Goal: Check status: Check status

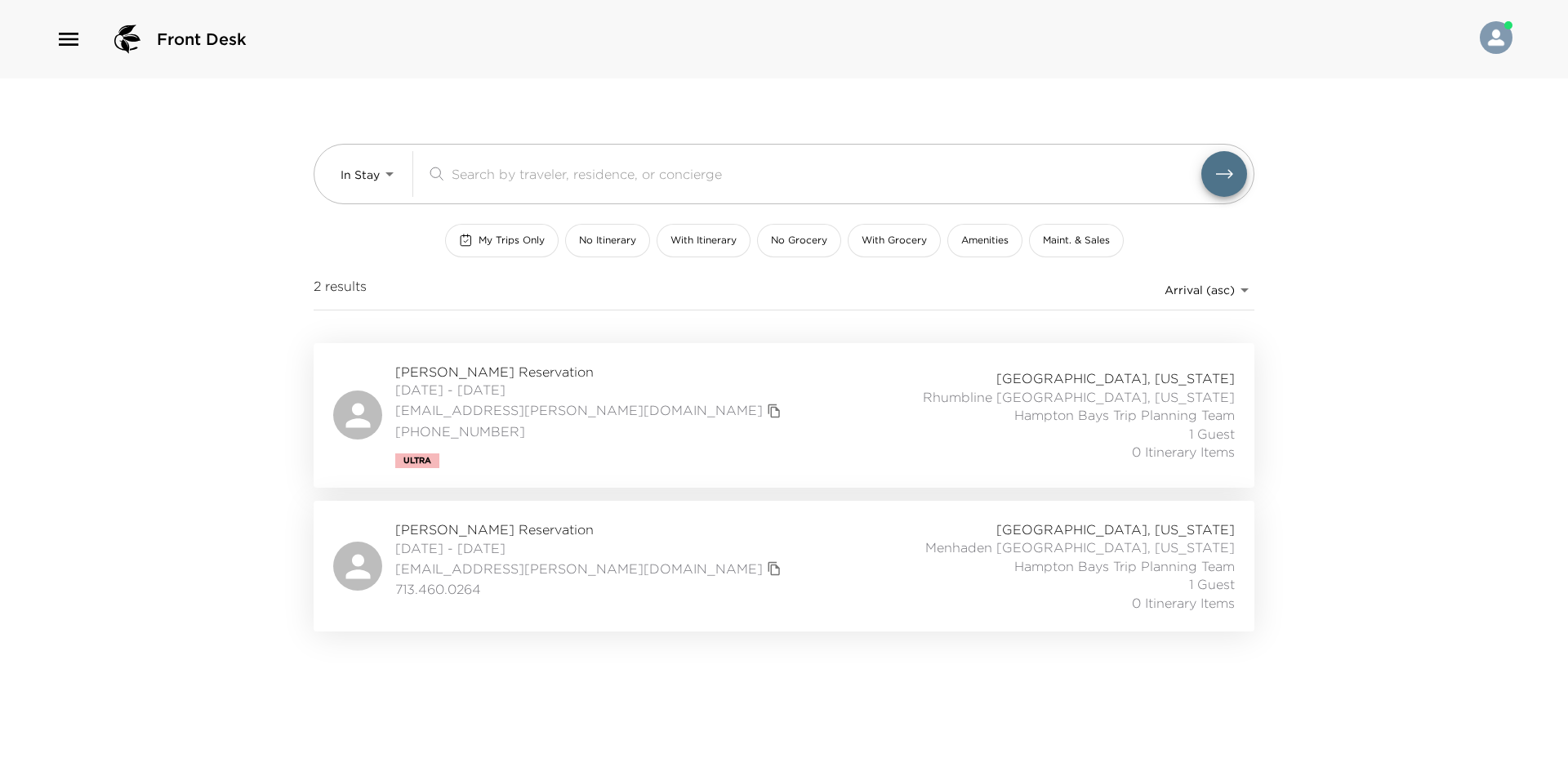
click at [505, 536] on span "[PERSON_NAME] Reservation" at bounding box center [591, 529] width 391 height 18
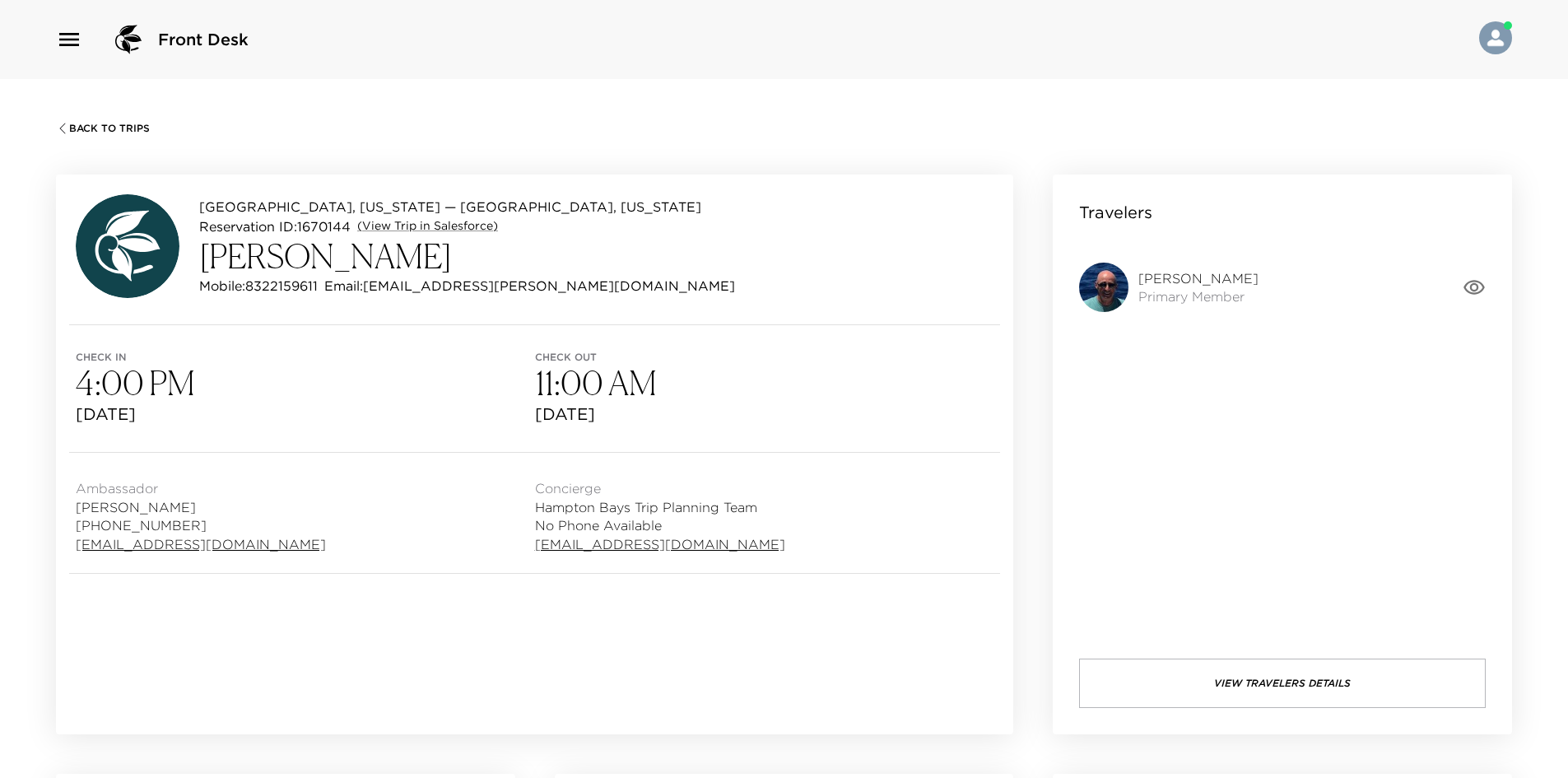
click at [1473, 286] on icon "button" at bounding box center [1473, 286] width 23 height 23
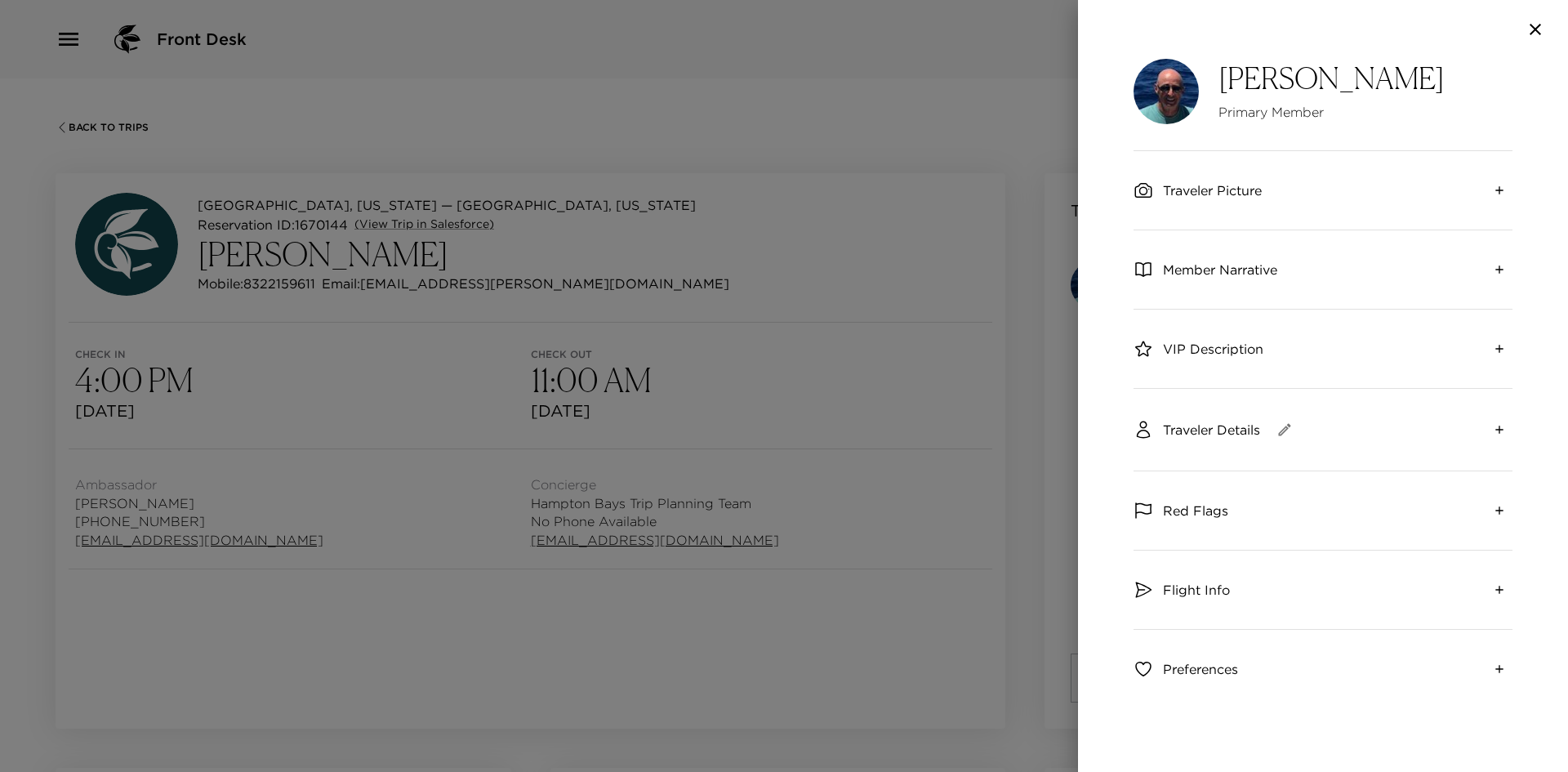
click at [1242, 275] on span "Member Narrative" at bounding box center [1219, 269] width 114 height 18
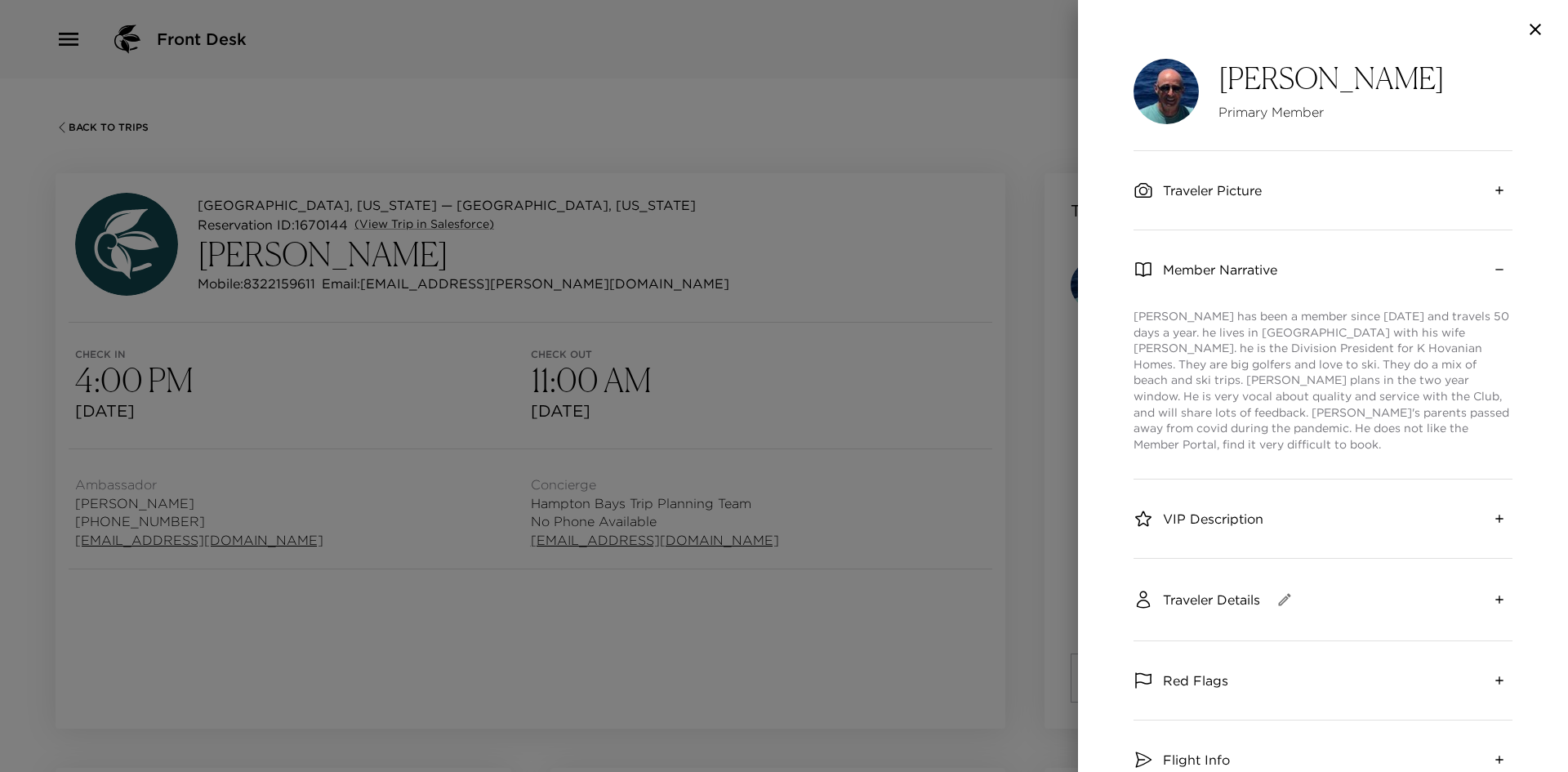
click at [1202, 590] on span "Traveler Details" at bounding box center [1211, 598] width 97 height 18
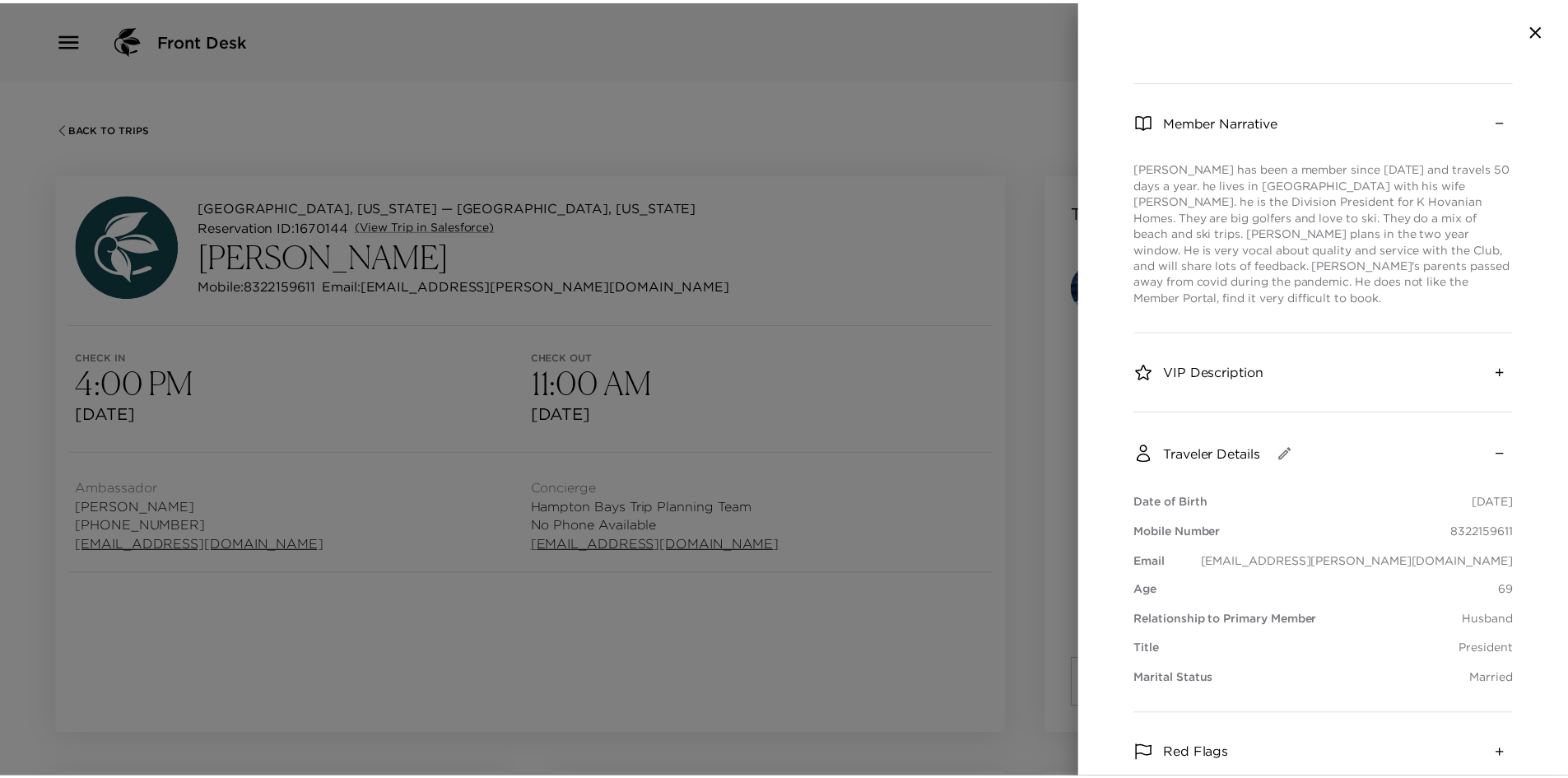
scroll to position [165, 0]
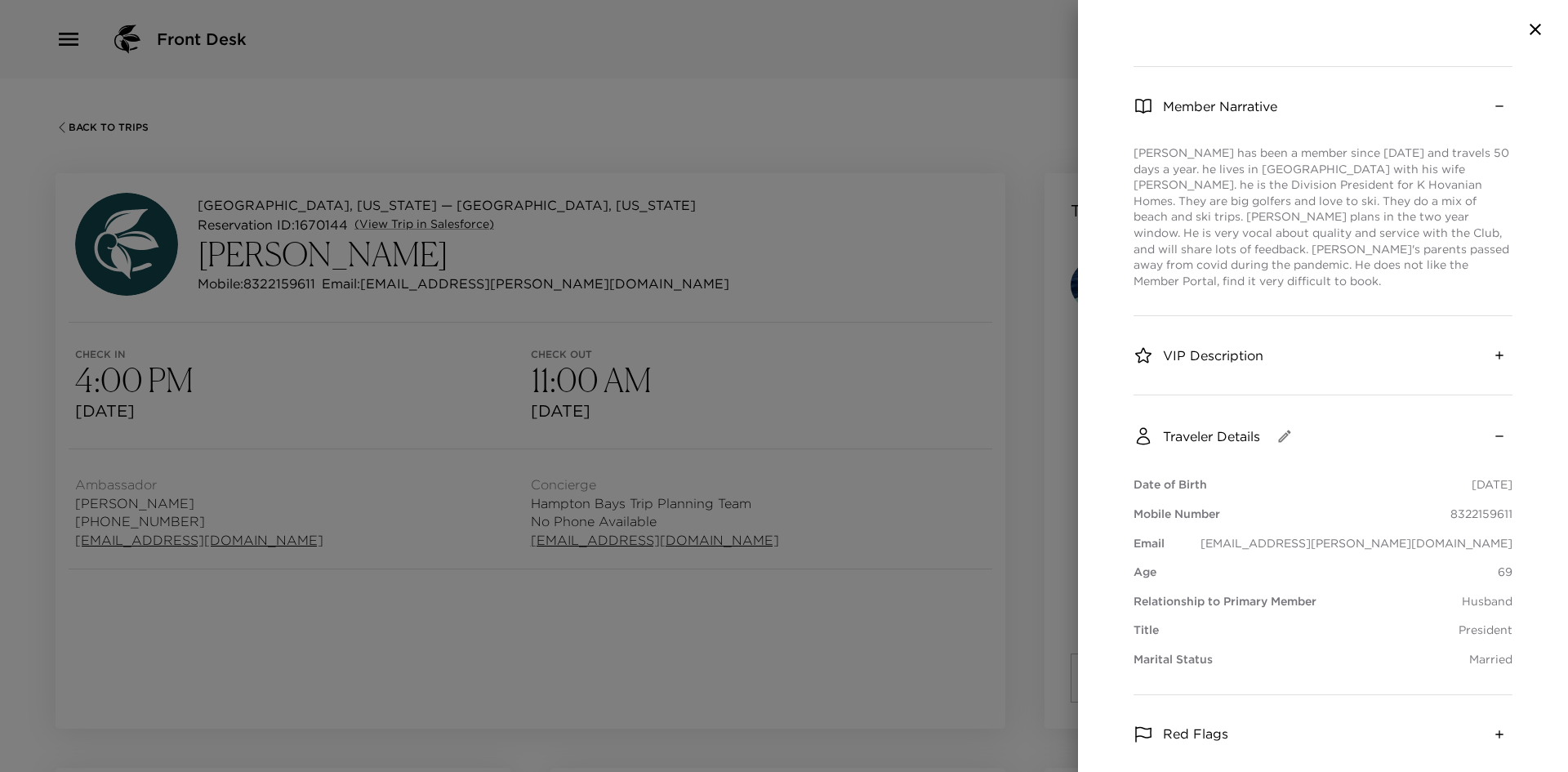
click at [1543, 23] on icon "button" at bounding box center [1534, 28] width 19 height 19
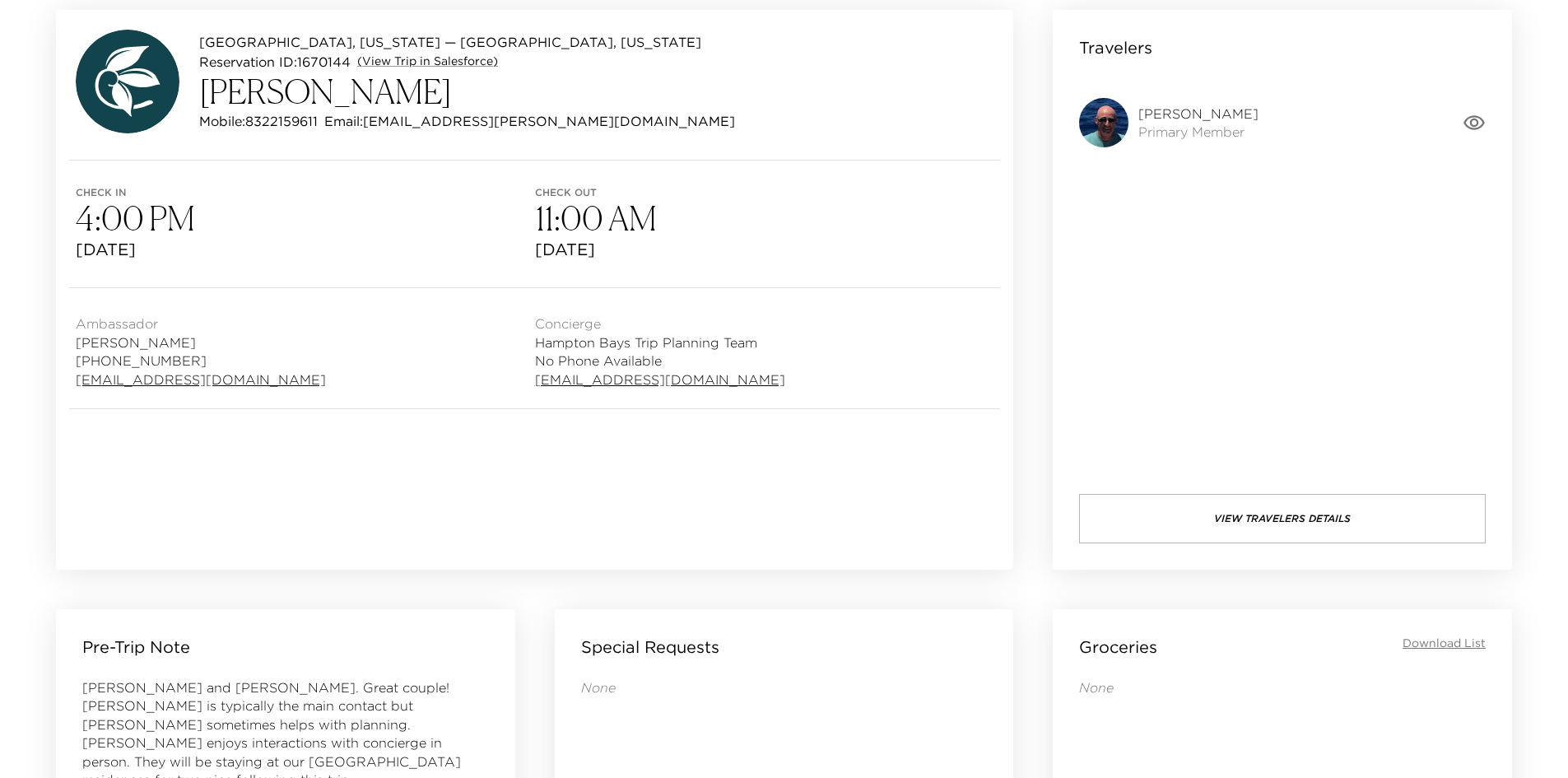
click at [1470, 122] on icon "button" at bounding box center [1473, 122] width 21 height 15
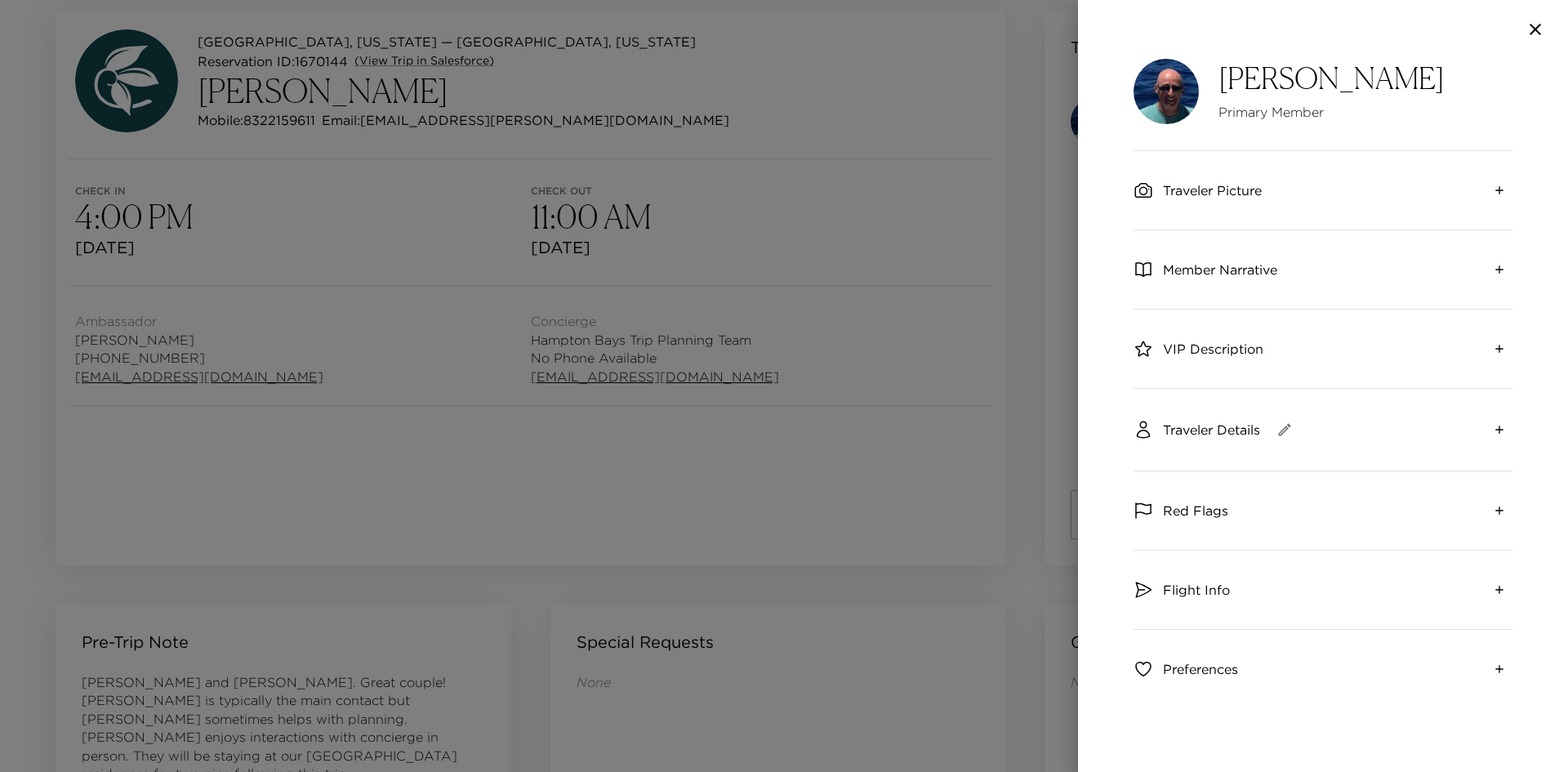
click at [1228, 421] on span "Traveler Details" at bounding box center [1211, 429] width 97 height 18
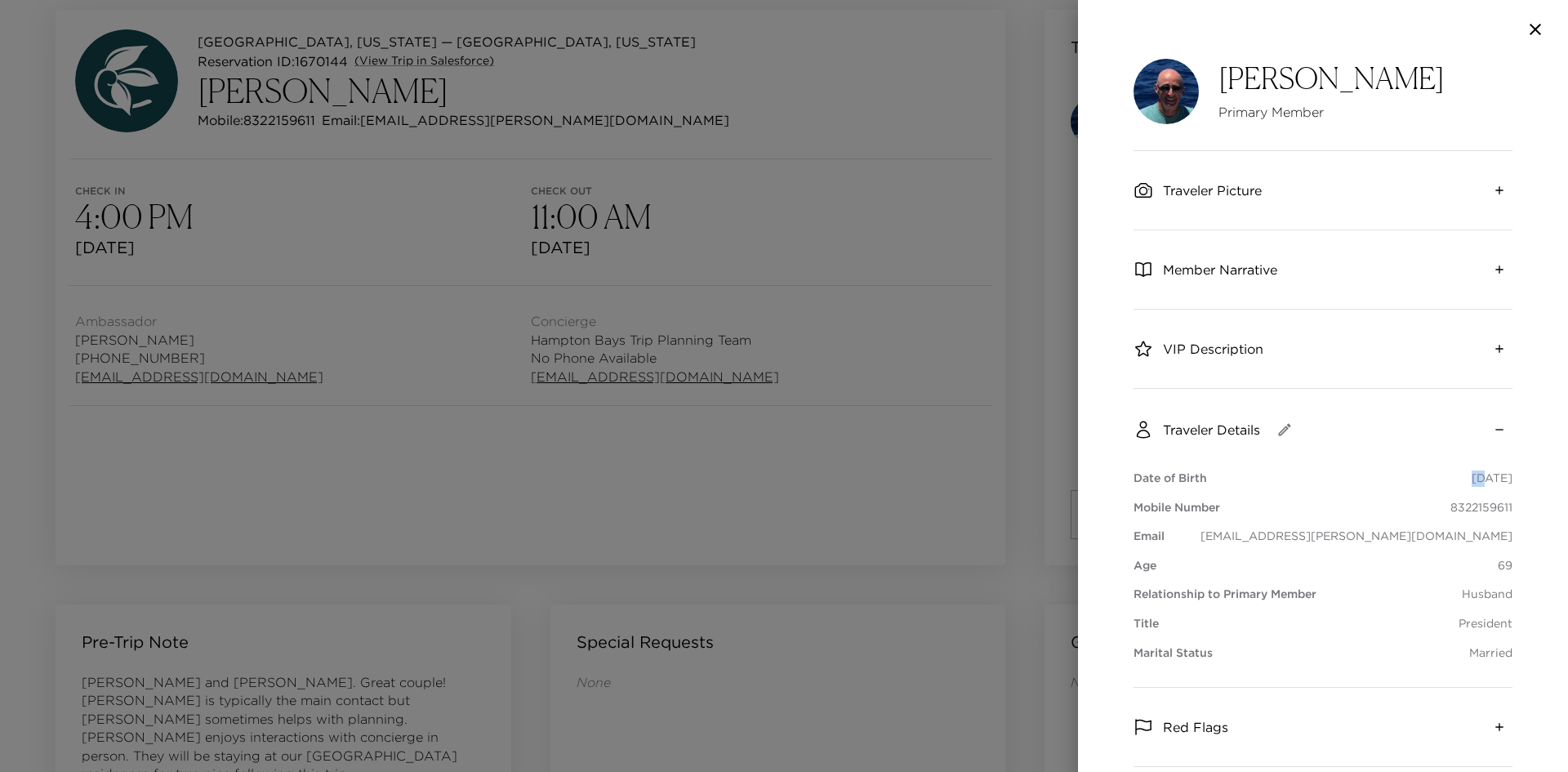
drag, startPoint x: 1207, startPoint y: 478, endPoint x: 1447, endPoint y: 477, distance: 240.0
click at [1447, 477] on div "Date of Birth [DEMOGRAPHIC_DATA]" at bounding box center [1322, 478] width 379 height 16
click at [1472, 477] on p "[DATE]" at bounding box center [1492, 478] width 41 height 16
drag, startPoint x: 1504, startPoint y: 477, endPoint x: 1426, endPoint y: 477, distance: 78.0
click at [1426, 477] on div "[PERSON_NAME] Primary Member Traveler Picture Member Narrative VIP Description …" at bounding box center [1322, 415] width 490 height 713
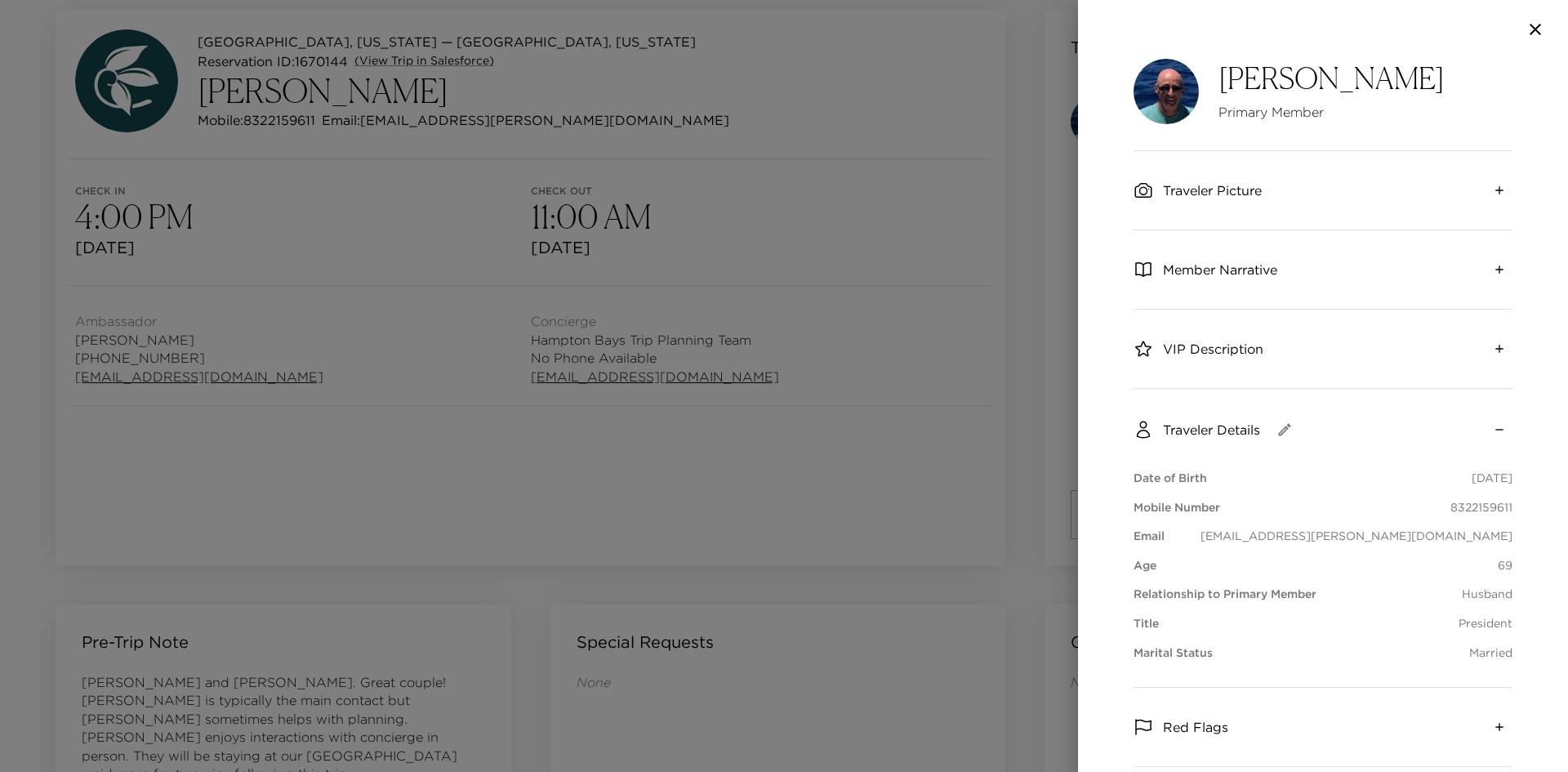
click at [1426, 477] on div "Date of Birth [DEMOGRAPHIC_DATA]" at bounding box center [1322, 478] width 379 height 16
click at [1013, 205] on div at bounding box center [784, 386] width 1568 height 772
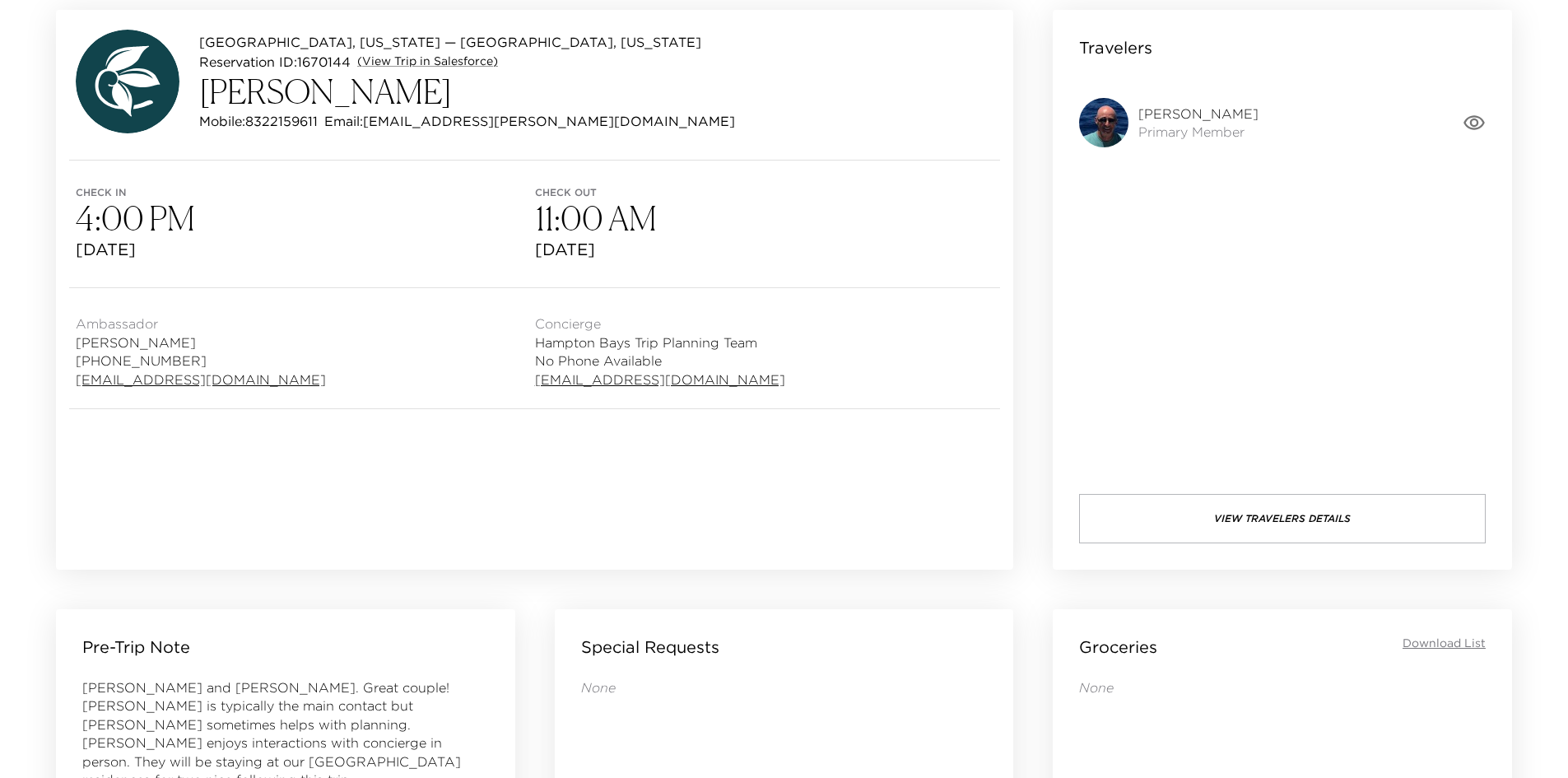
click at [797, 197] on span "Check out" at bounding box center [765, 193] width 460 height 12
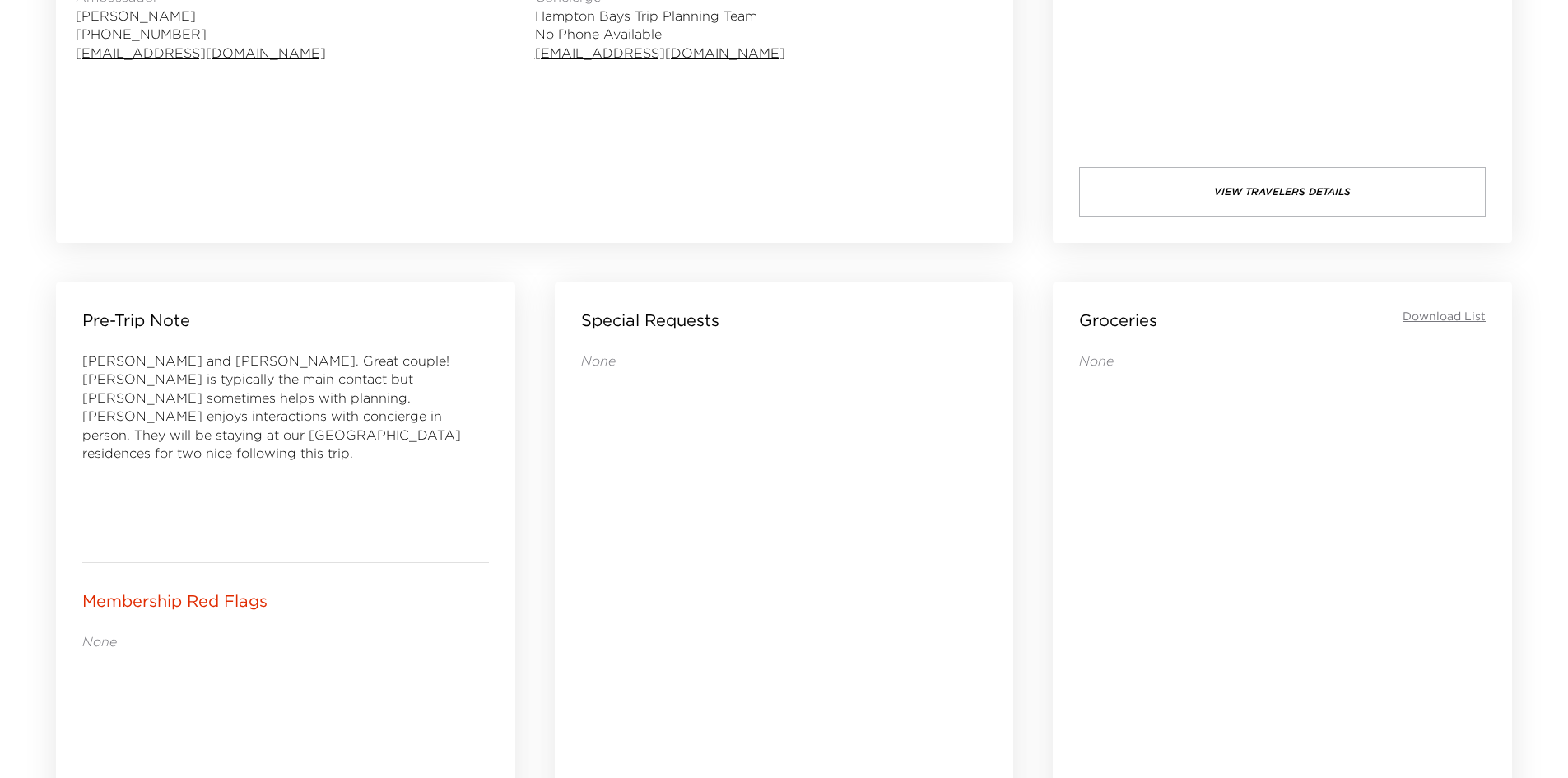
scroll to position [0, 0]
